Goal: Task Accomplishment & Management: Manage account settings

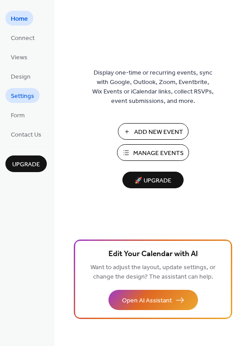
click at [24, 96] on span "Settings" at bounding box center [22, 96] width 23 height 9
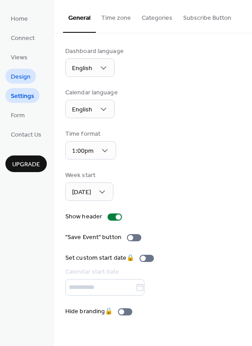
click at [18, 77] on span "Design" at bounding box center [21, 76] width 20 height 9
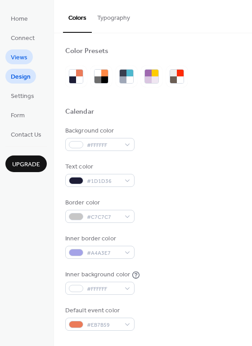
click at [20, 53] on span "Views" at bounding box center [19, 57] width 17 height 9
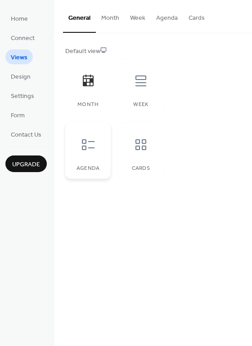
click at [85, 148] on icon at bounding box center [88, 144] width 13 height 11
click at [30, 40] on span "Connect" at bounding box center [23, 38] width 24 height 9
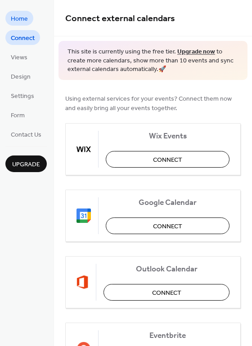
click at [21, 22] on span "Home" at bounding box center [19, 18] width 17 height 9
